Goal: Task Accomplishment & Management: Manage account settings

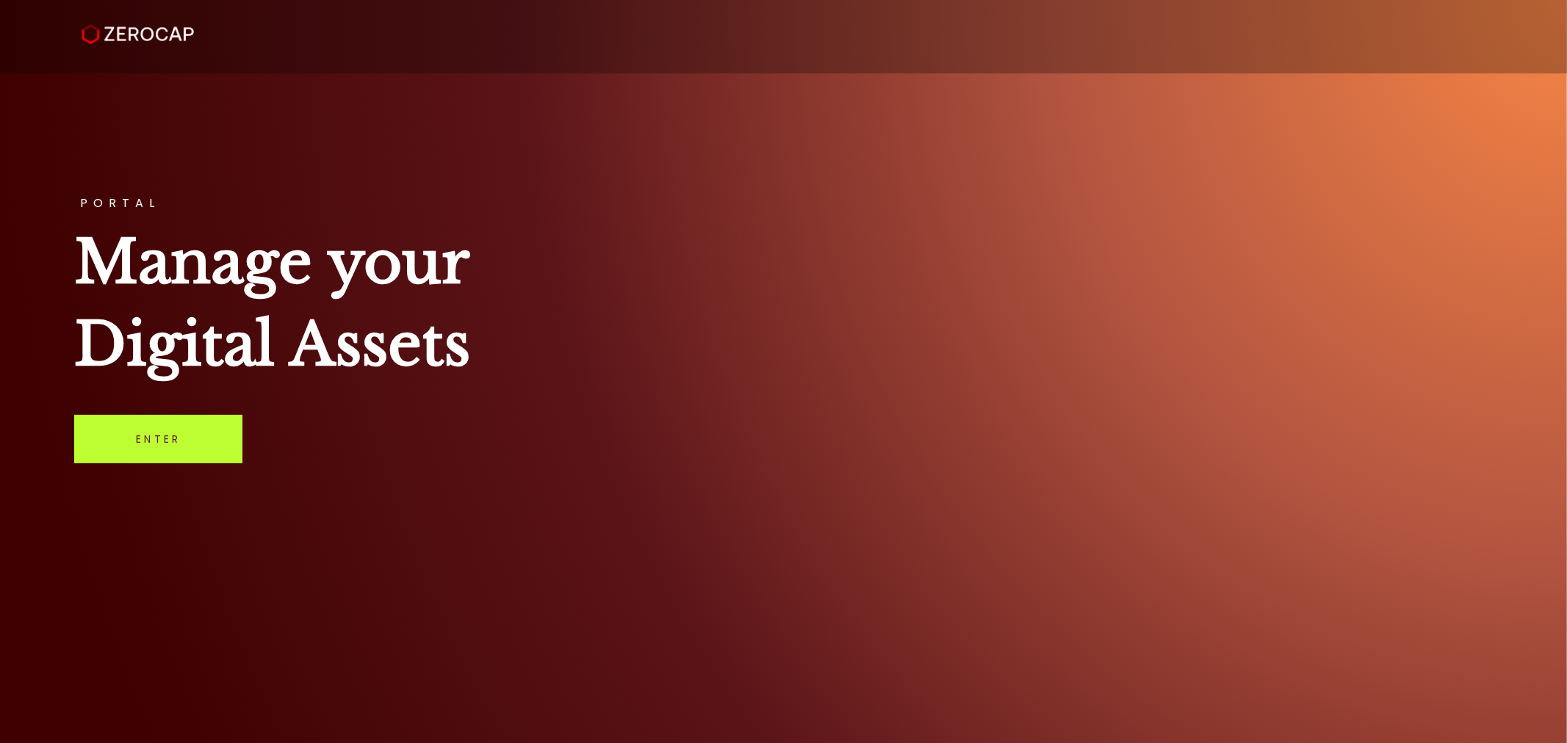
click at [154, 444] on link "Enter" at bounding box center [158, 439] width 168 height 48
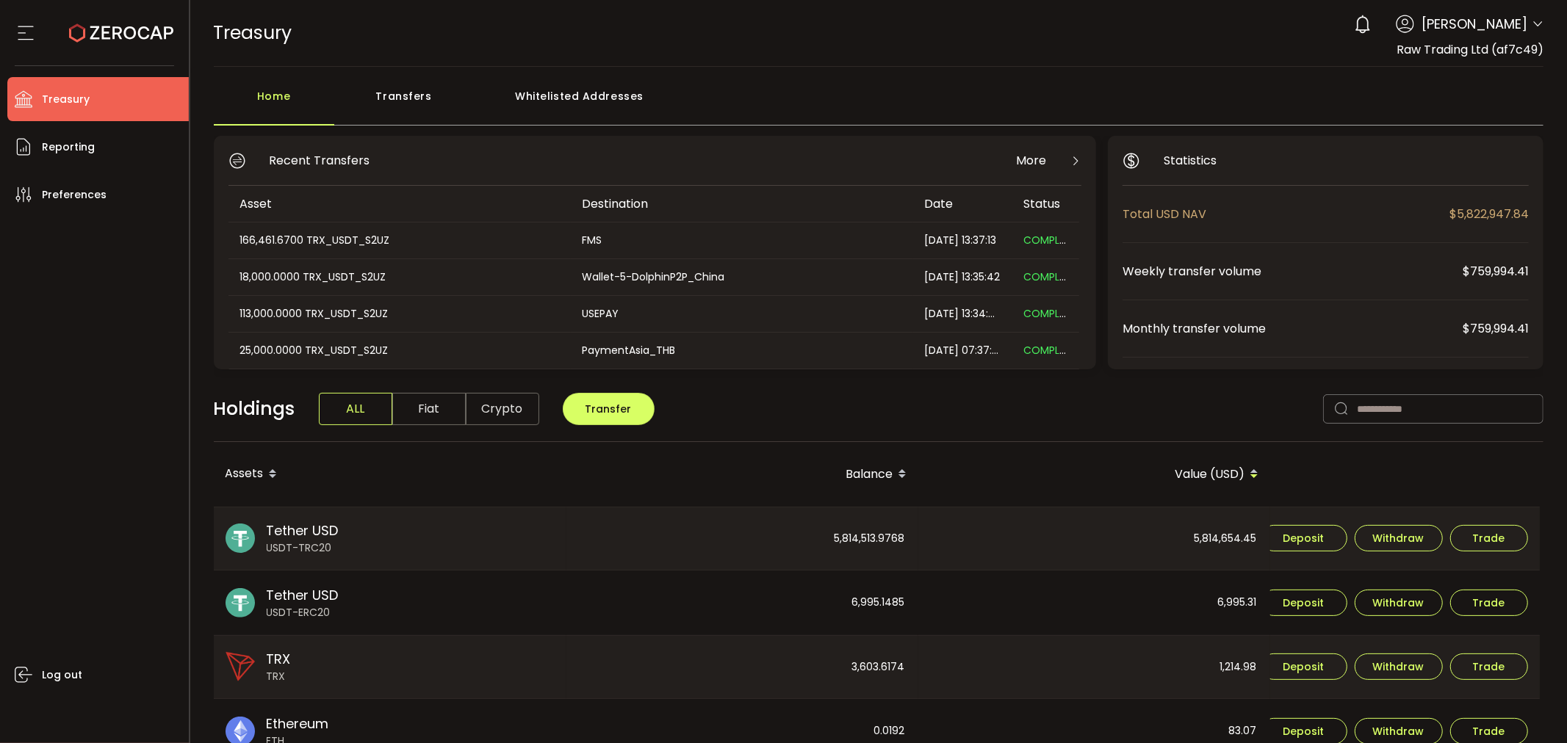
click at [1532, 25] on icon at bounding box center [1538, 24] width 12 height 12
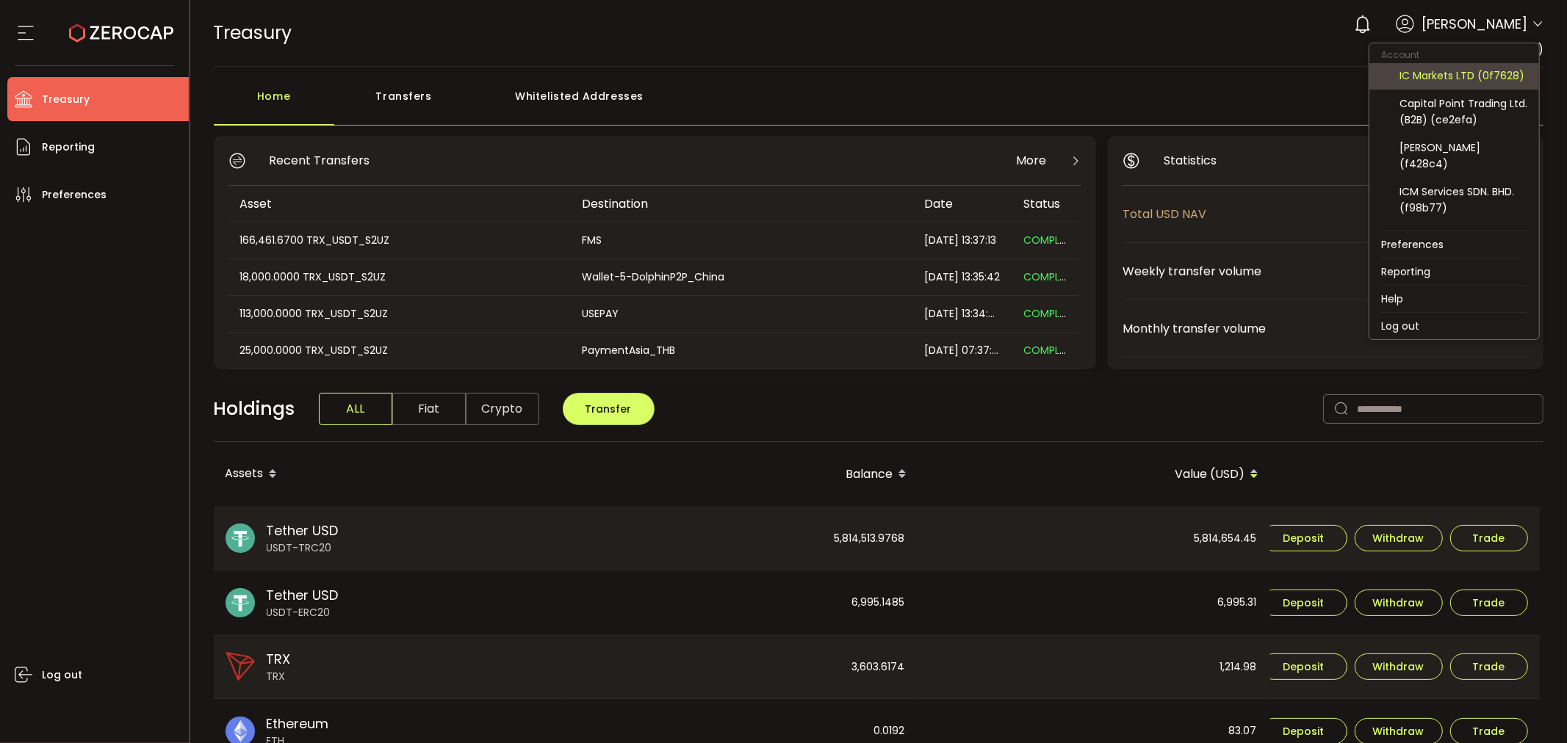
scroll to position [163, 0]
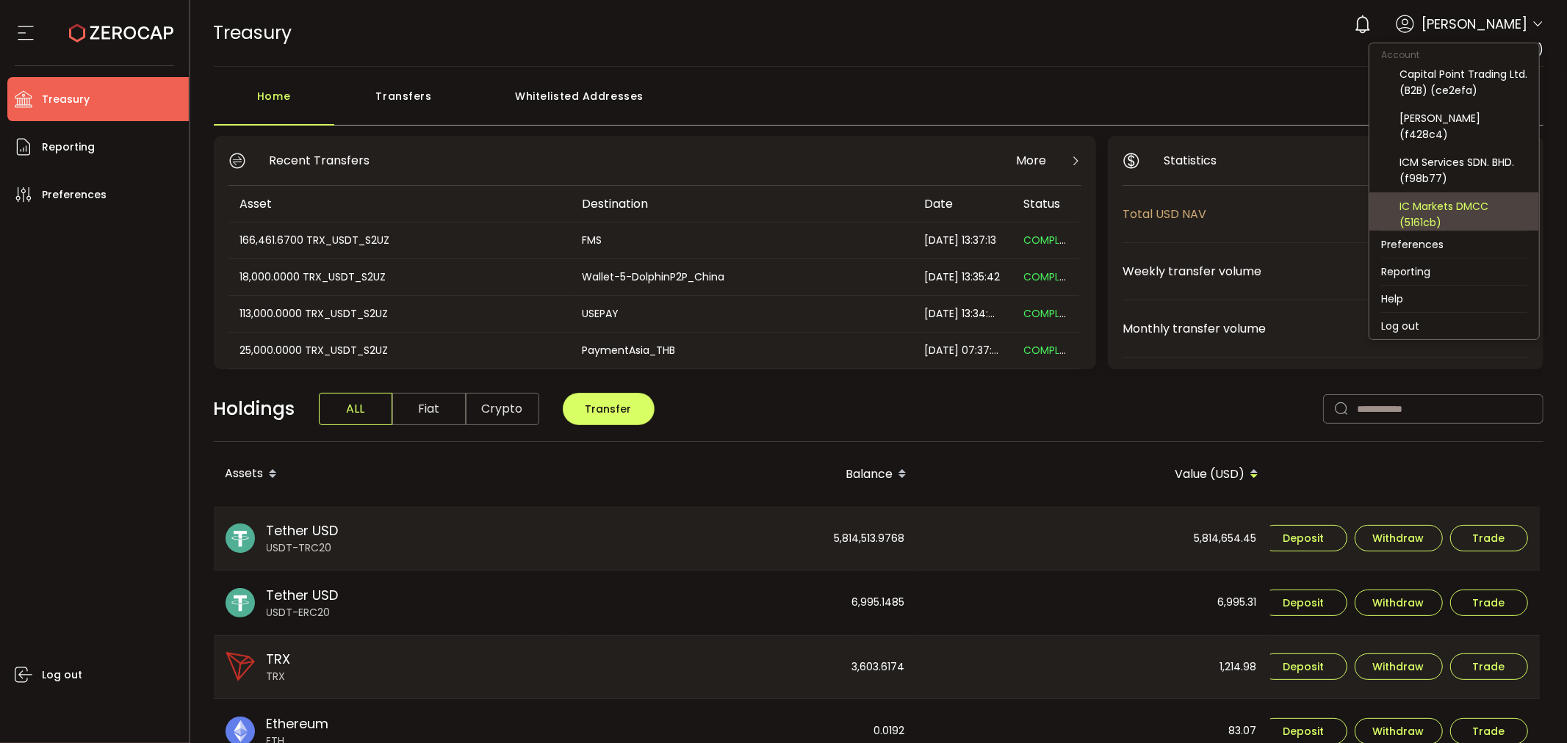
click at [1435, 202] on div "IC Markets DMCC (5161cb)" at bounding box center [1463, 214] width 128 height 32
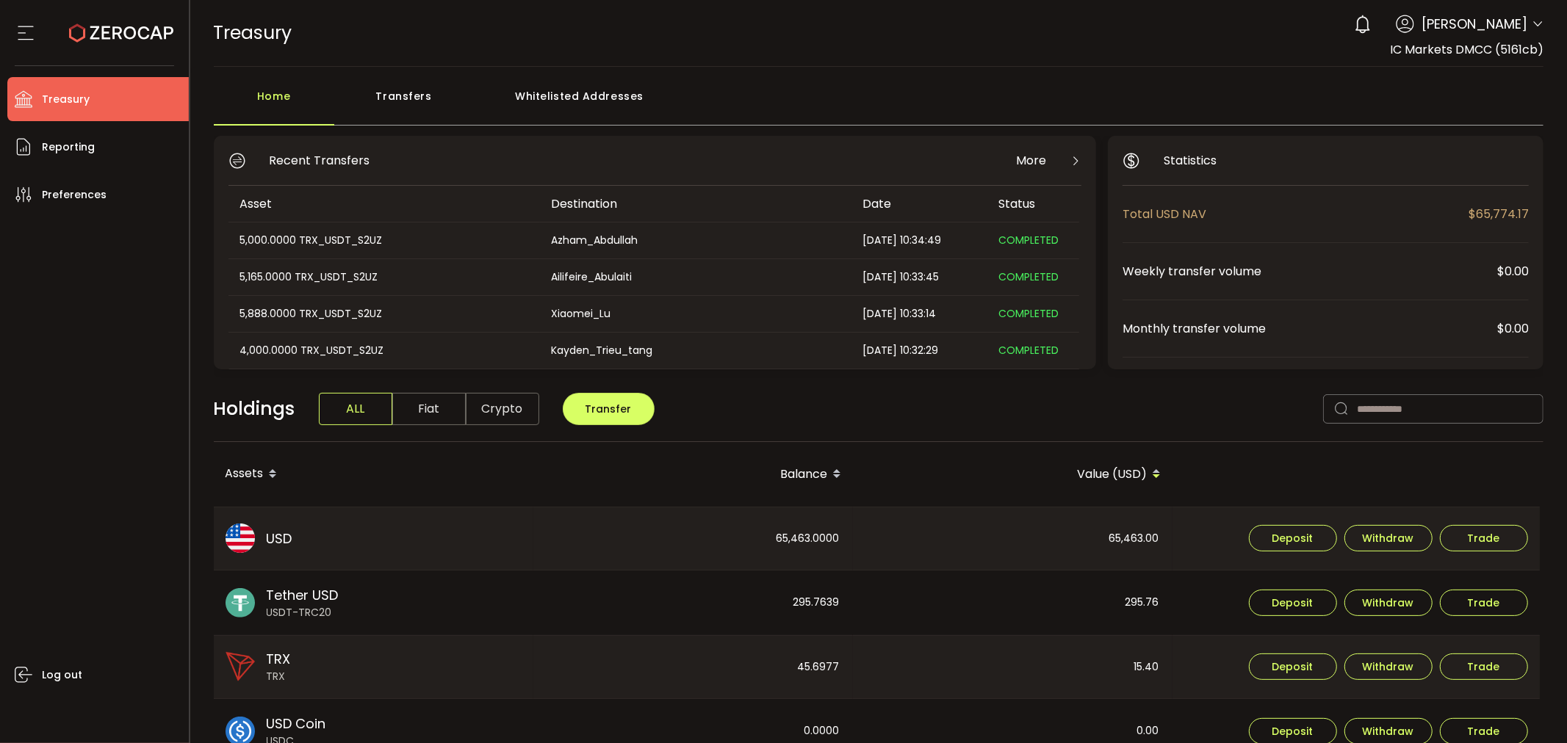
drag, startPoint x: 1385, startPoint y: 49, endPoint x: 1538, endPoint y: 52, distance: 153.5
click at [1538, 52] on div "0 Ramel Puri Account Raw Trading Ltd (af7c49) Raw Trading Ltd (Payments) (dcf23…" at bounding box center [1444, 33] width 197 height 51
copy span "IC Markets DMCC (5161cb)"
click at [1404, 49] on span "IC Markets DMCC (5161cb)" at bounding box center [1467, 49] width 154 height 17
drag, startPoint x: 1387, startPoint y: 46, endPoint x: 1539, endPoint y: 46, distance: 152.1
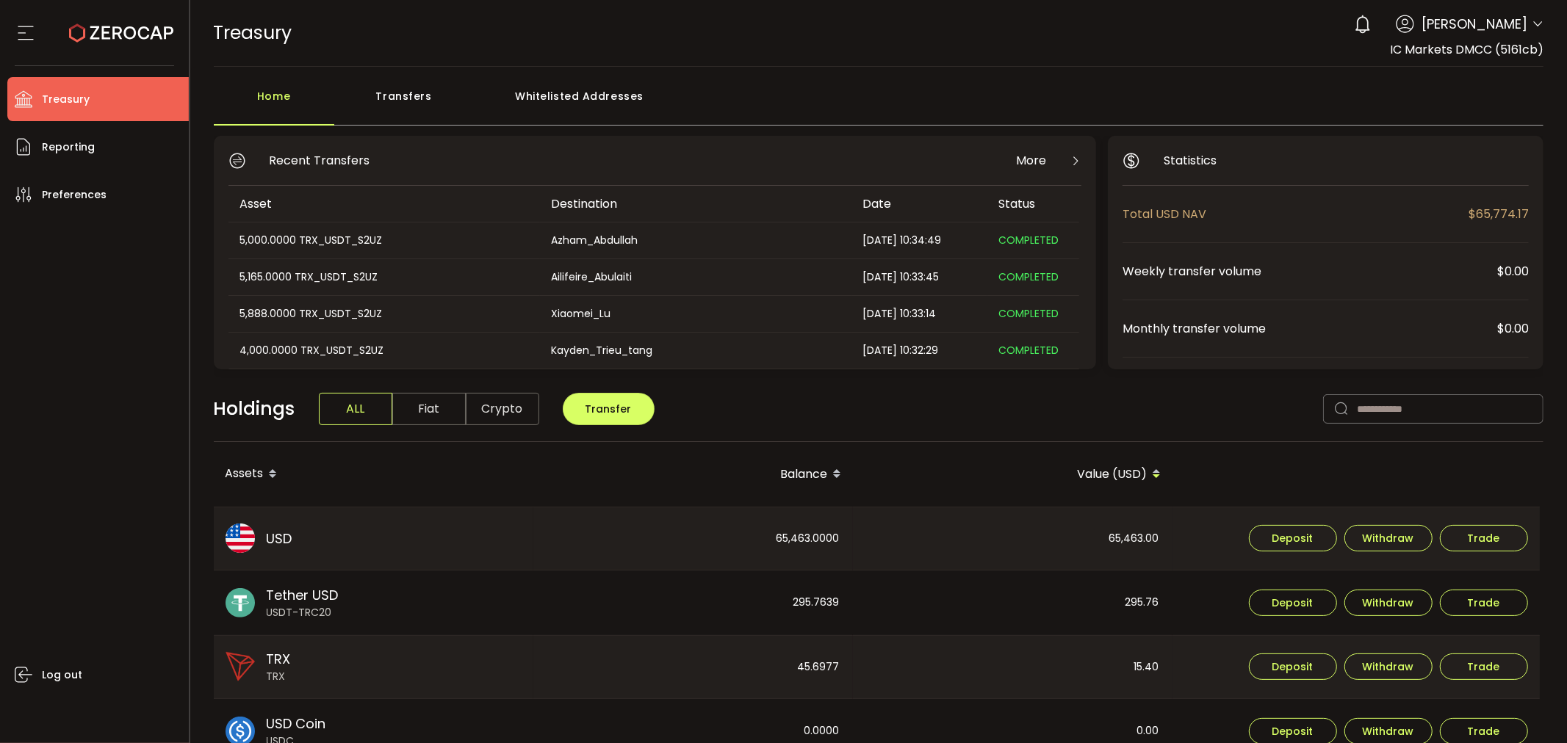
click at [1539, 46] on span "IC Markets DMCC (5161cb)" at bounding box center [1467, 49] width 154 height 17
copy span "IC Markets DMCC (5161cb)"
